Goal: Check status: Check status

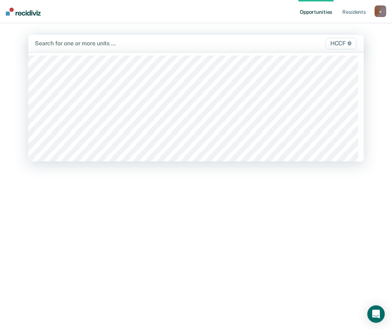
click at [70, 44] on div at bounding box center [147, 43] width 225 height 8
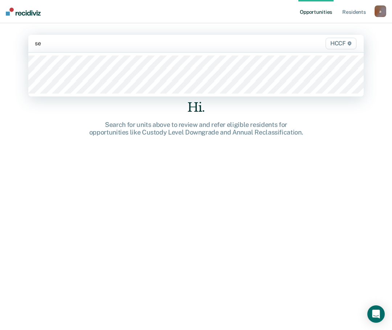
type input "seg"
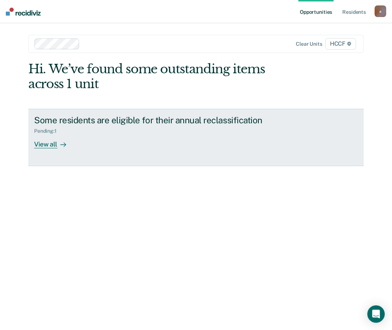
click at [49, 139] on div "View all" at bounding box center [54, 141] width 41 height 14
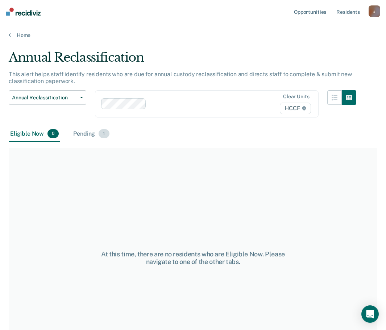
click at [85, 126] on div "Pending 1" at bounding box center [91, 134] width 39 height 16
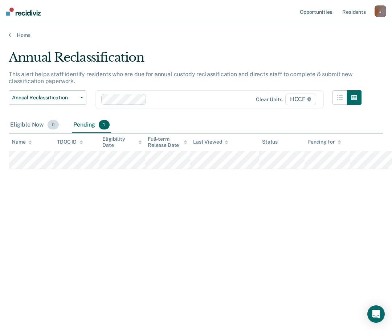
click at [27, 124] on div "Eligible Now 0" at bounding box center [34, 125] width 51 height 16
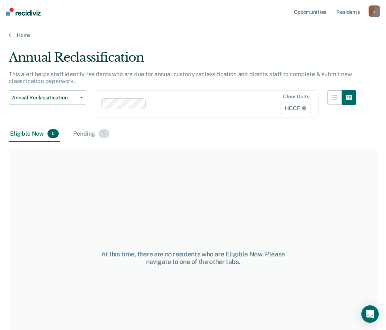
click at [78, 126] on div "Pending 1" at bounding box center [91, 134] width 39 height 16
